Goal: Task Accomplishment & Management: Complete application form

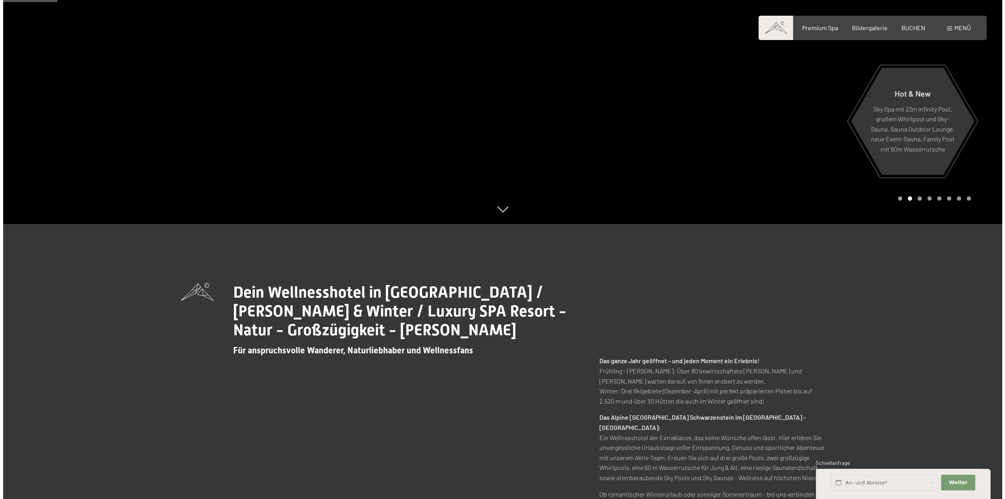
scroll to position [78, 0]
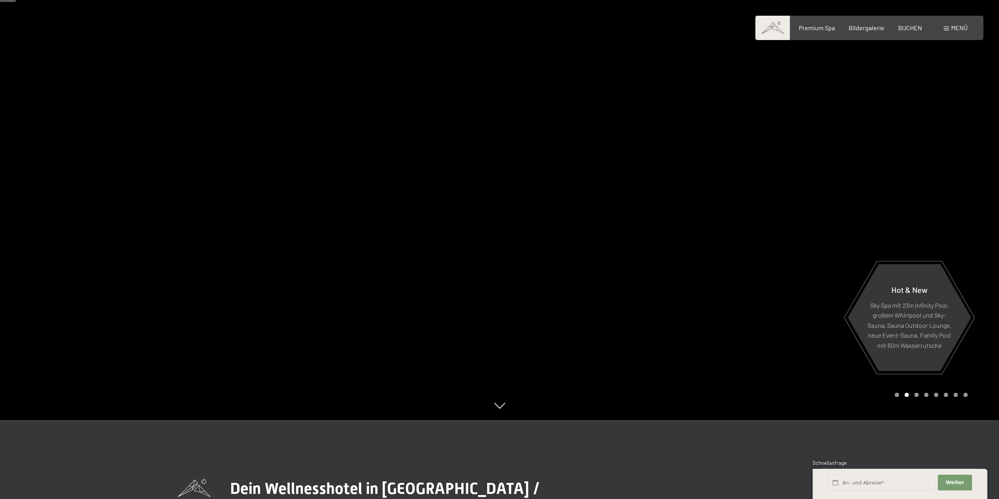
click at [960, 29] on span "Menü" at bounding box center [959, 27] width 16 height 7
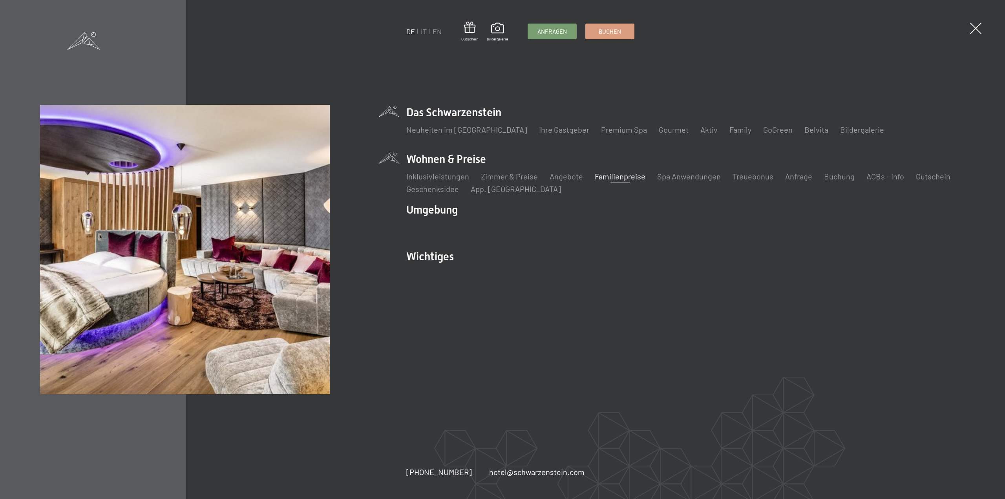
click at [598, 175] on link "Familienpreise" at bounding box center [620, 176] width 51 height 9
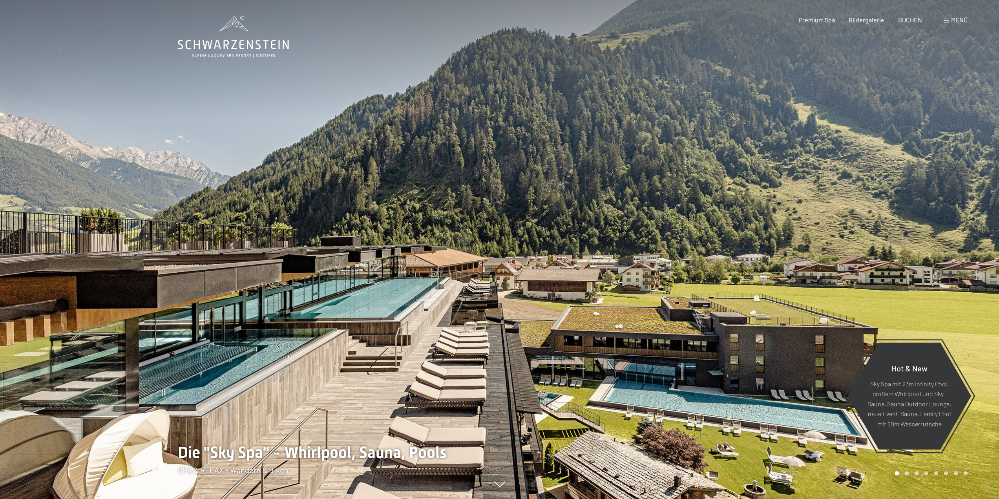
click at [963, 20] on span "Menü" at bounding box center [959, 19] width 16 height 7
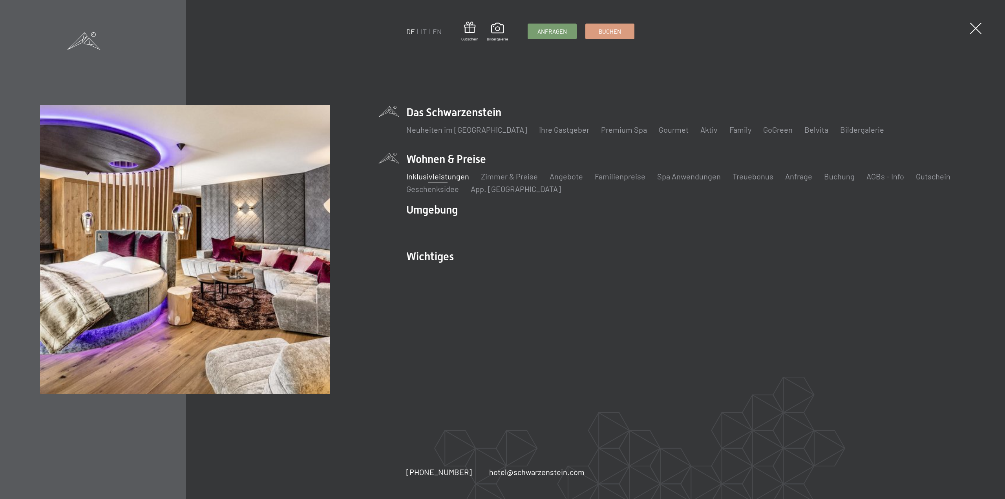
click at [433, 177] on link "Inklusivleistungen" at bounding box center [437, 176] width 63 height 9
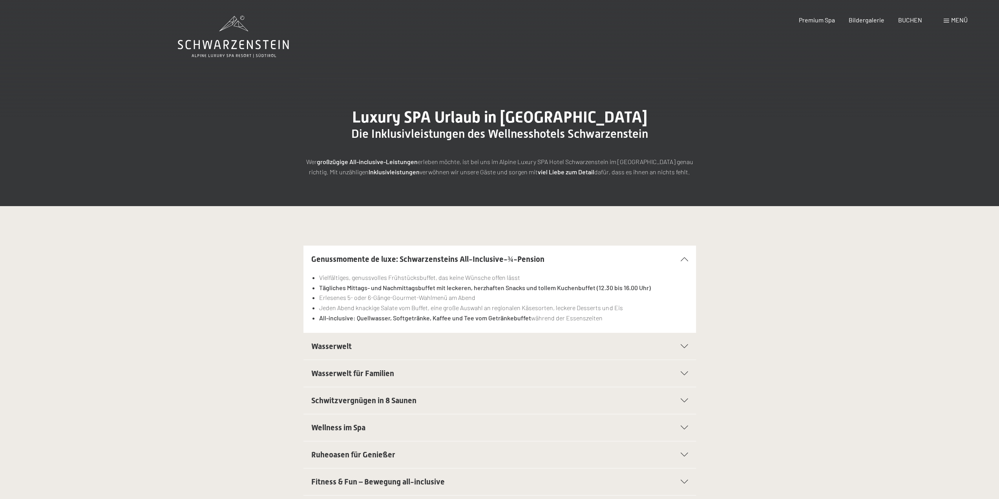
click at [351, 372] on span "Wasserwelt für Familien" at bounding box center [352, 373] width 83 height 9
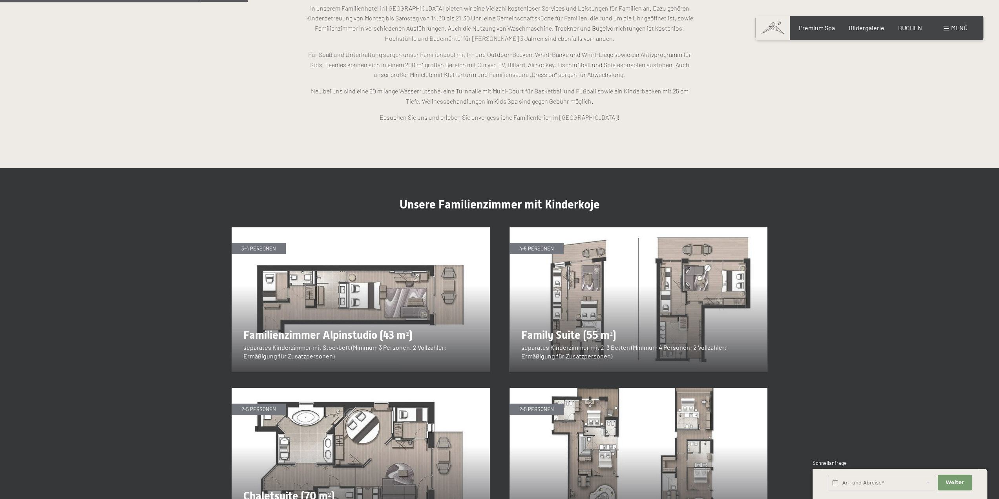
scroll to position [903, 0]
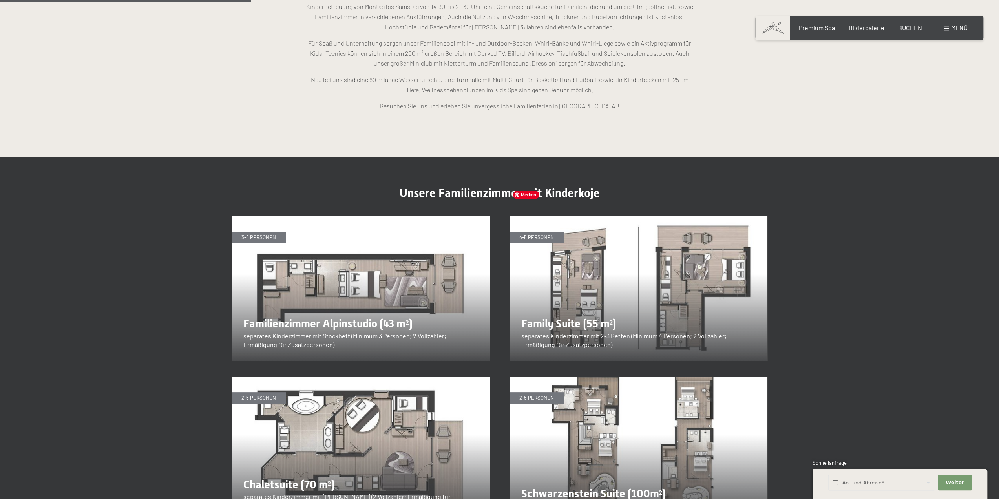
click at [695, 257] on img at bounding box center [638, 288] width 258 height 145
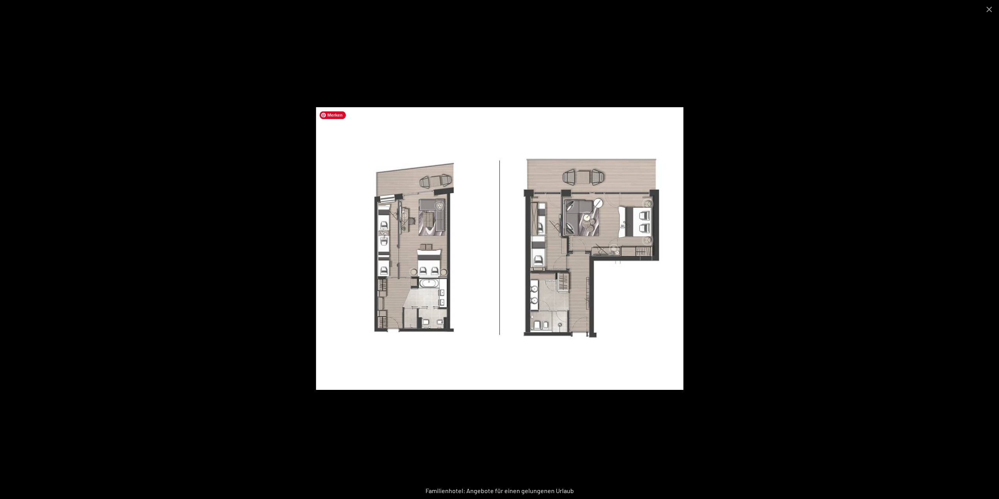
click at [546, 235] on img at bounding box center [499, 248] width 367 height 283
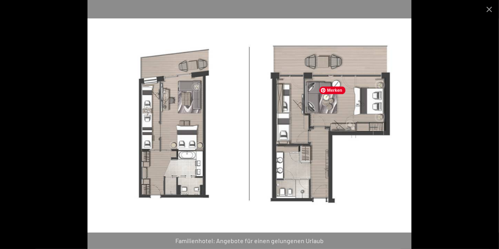
scroll to position [922, 0]
click at [491, 8] on button "Close gallery" at bounding box center [490, 9] width 20 height 18
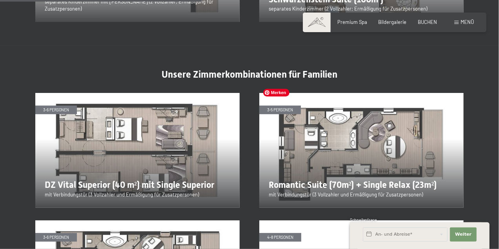
scroll to position [1099, 0]
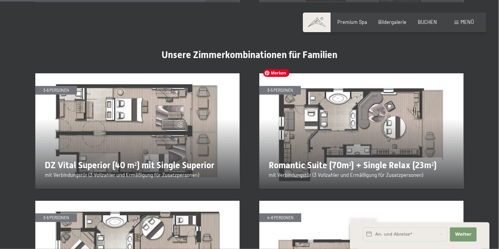
click at [380, 121] on img at bounding box center [361, 130] width 204 height 115
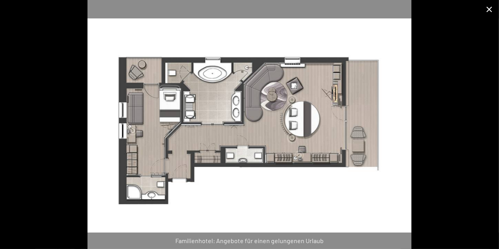
click at [490, 10] on button "Close gallery" at bounding box center [490, 9] width 20 height 18
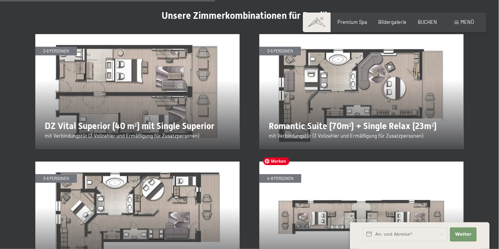
scroll to position [1158, 0]
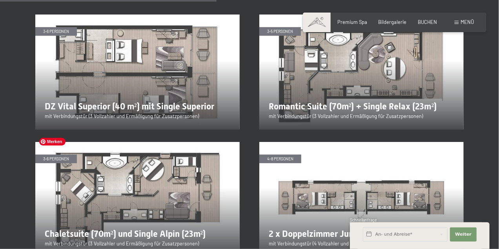
click at [158, 186] on img at bounding box center [137, 199] width 204 height 115
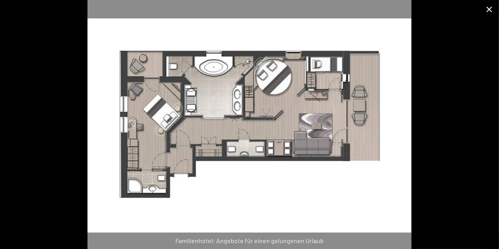
click at [491, 10] on button "Close gallery" at bounding box center [490, 9] width 20 height 18
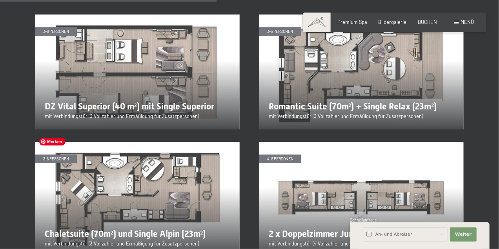
click at [183, 169] on img at bounding box center [137, 199] width 204 height 115
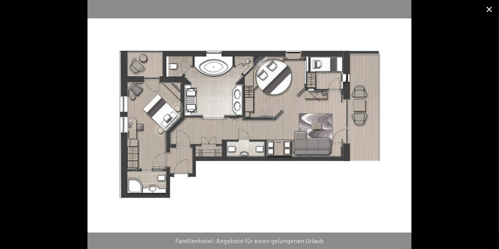
click at [487, 8] on button "Close gallery" at bounding box center [490, 9] width 20 height 18
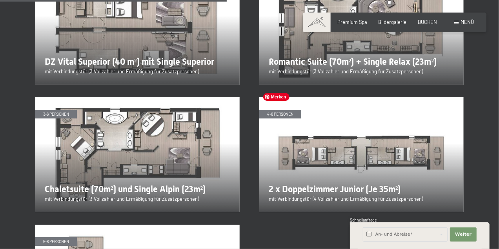
scroll to position [1217, 0]
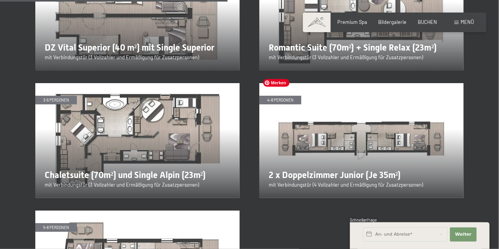
click at [354, 132] on img at bounding box center [361, 140] width 204 height 115
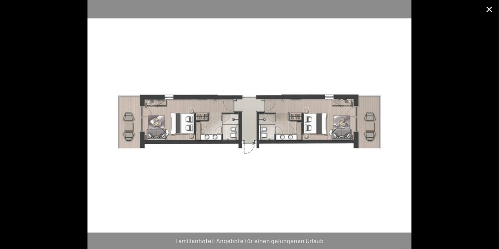
click at [491, 8] on button "Close gallery" at bounding box center [490, 9] width 20 height 18
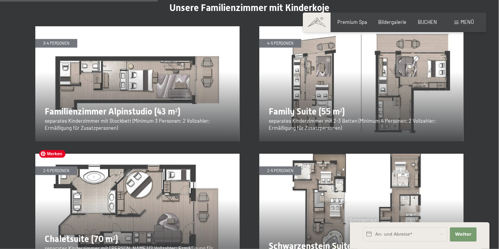
scroll to position [805, 0]
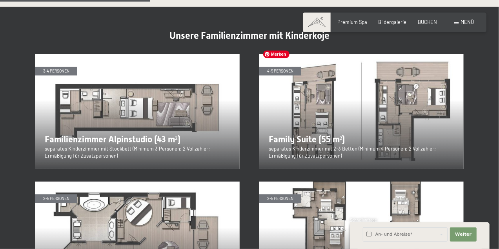
click at [327, 121] on img at bounding box center [361, 111] width 204 height 115
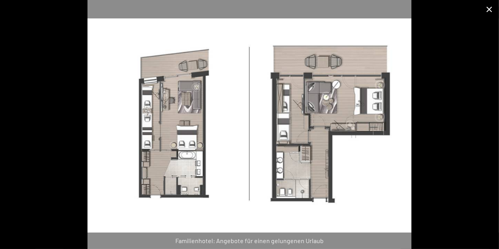
click at [486, 10] on button "Close gallery" at bounding box center [490, 9] width 20 height 18
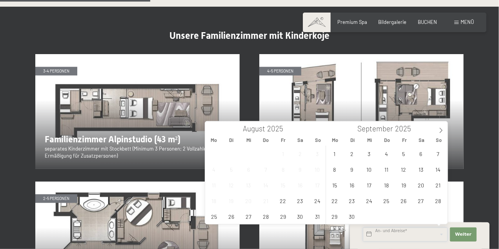
click at [410, 235] on input "text" at bounding box center [405, 235] width 85 height 14
click at [443, 130] on icon at bounding box center [440, 130] width 5 height 5
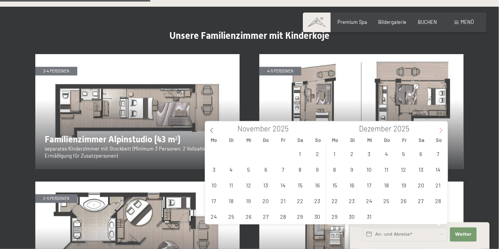
type input "2026"
click at [443, 130] on icon at bounding box center [440, 130] width 5 height 5
type input "2026"
click at [443, 130] on icon at bounding box center [440, 130] width 5 height 5
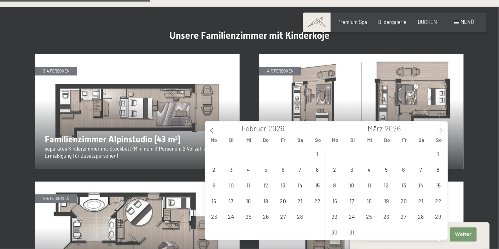
click at [443, 130] on icon at bounding box center [440, 130] width 5 height 5
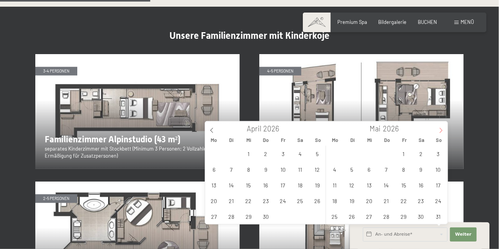
click at [443, 130] on icon at bounding box center [440, 130] width 5 height 5
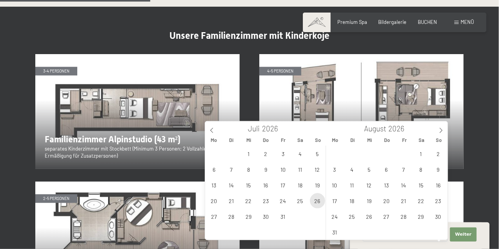
click at [318, 203] on span "26" at bounding box center [317, 200] width 15 height 15
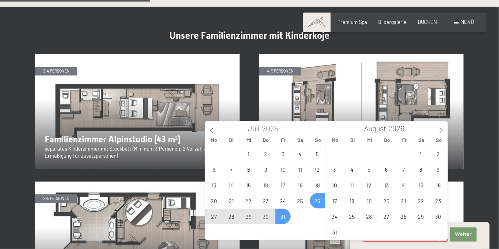
click at [282, 218] on span "31" at bounding box center [283, 216] width 15 height 15
type input "So. 26.07.2026 - Fr. 31.07.2026"
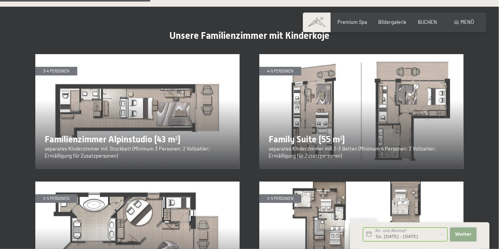
click at [460, 235] on span "Weiter" at bounding box center [463, 235] width 16 height 6
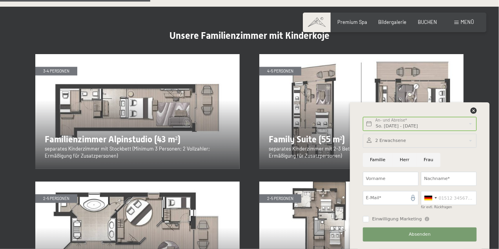
click at [401, 141] on div at bounding box center [420, 141] width 114 height 14
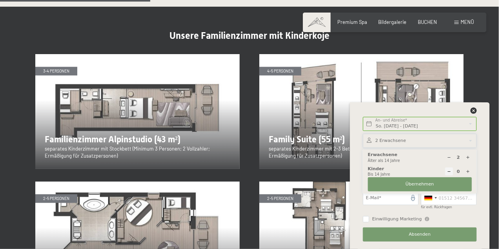
click at [468, 157] on icon at bounding box center [468, 157] width 4 height 4
type input "3"
click at [468, 171] on icon at bounding box center [468, 172] width 4 height 4
type input "1"
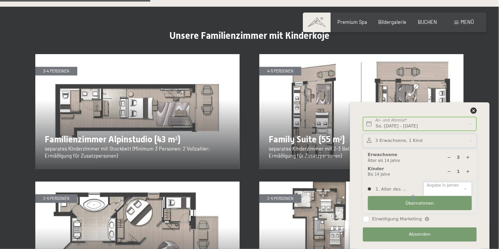
click at [460, 189] on select "0 1 2 3 4 5 6 7 8 9 10 11 12 13 14" at bounding box center [448, 189] width 48 height 14
select select "13"
click at [424, 183] on select "0 1 2 3 4 5 6 7 8 9 10 11 12 13 14" at bounding box center [448, 189] width 48 height 14
click at [420, 201] on span "Übernehmen" at bounding box center [420, 204] width 29 height 6
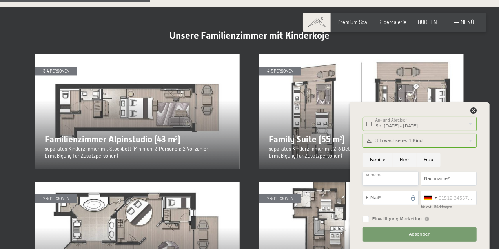
click at [393, 182] on input "Vorname" at bounding box center [391, 179] width 56 height 14
type input "Stephan"
type input "Schwenker"
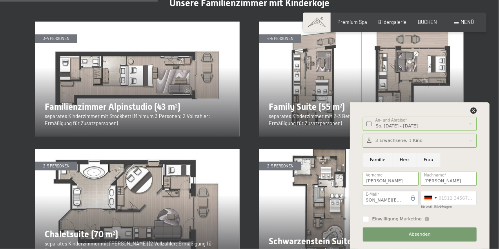
scroll to position [844, 0]
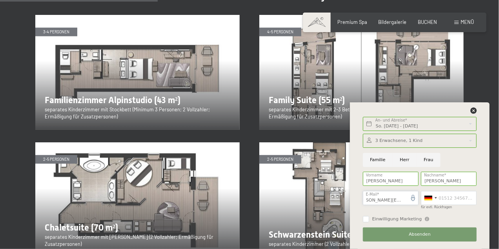
type input "stephan@schwenker-online.de"
click at [422, 234] on span "Absenden" at bounding box center [420, 235] width 22 height 6
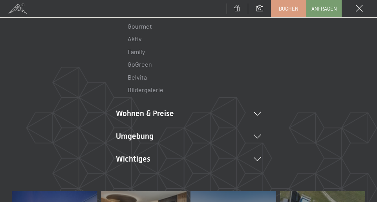
scroll to position [118, 0]
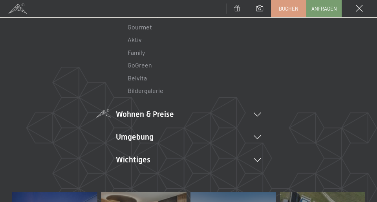
click at [154, 113] on li "Wohnen & Preise Inklusivleistungen Zimmer & Preise Liste Angebote Liste Familie…" at bounding box center [188, 114] width 145 height 11
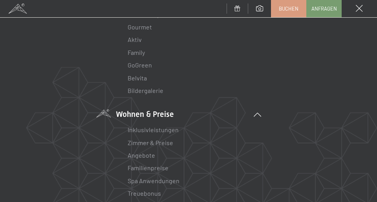
scroll to position [157, 0]
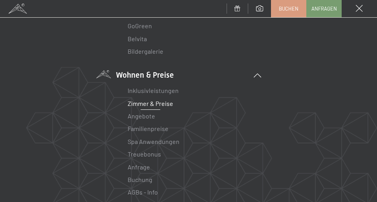
click at [153, 104] on link "Zimmer & Preise" at bounding box center [151, 103] width 46 height 7
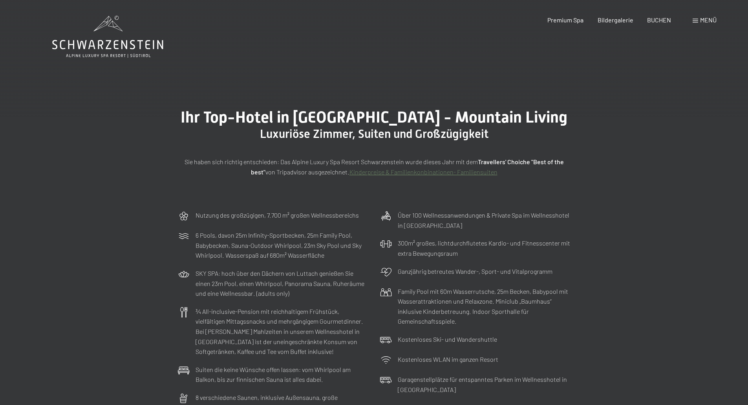
click at [373, 19] on span "Menü" at bounding box center [708, 19] width 16 height 7
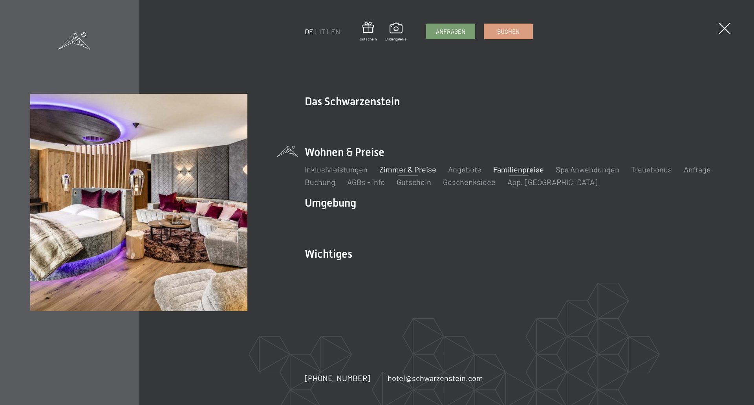
click at [373, 170] on link "Familienpreise" at bounding box center [518, 168] width 51 height 9
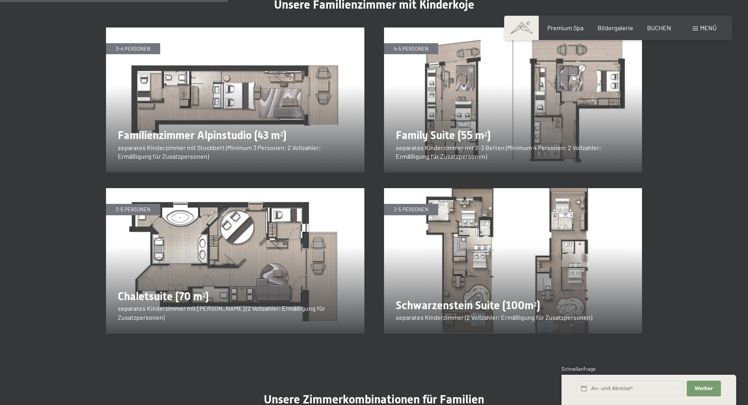
scroll to position [903, 0]
